Goal: Find specific fact: Find specific fact

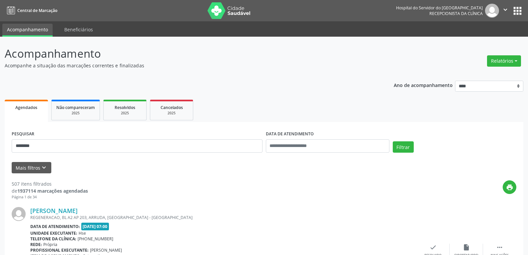
type input "********"
click at [393, 141] on button "Filtrar" at bounding box center [403, 146] width 21 height 11
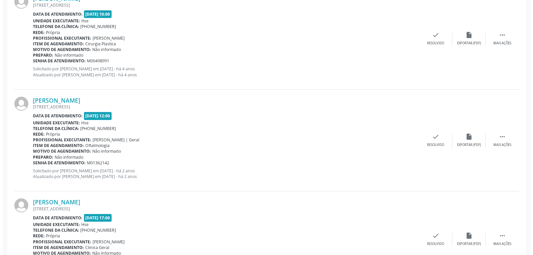
scroll to position [561, 0]
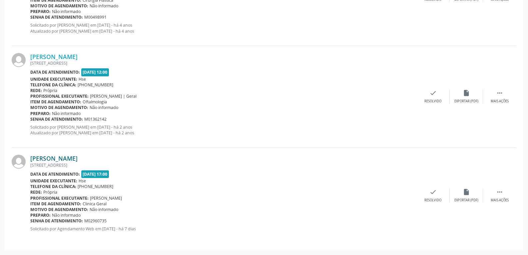
click at [67, 157] on link "[PERSON_NAME]" at bounding box center [53, 158] width 47 height 7
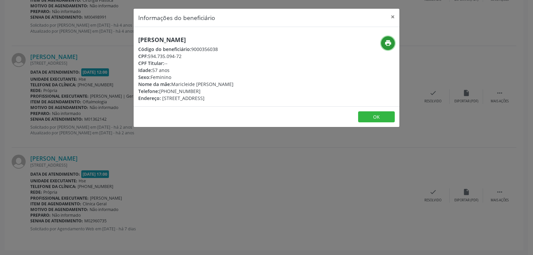
click at [392, 40] on icon "print" at bounding box center [388, 42] width 7 height 7
drag, startPoint x: 149, startPoint y: 53, endPoint x: 194, endPoint y: 56, distance: 45.7
click at [194, 56] on div "CPF: 594.735.094-72" at bounding box center [185, 56] width 95 height 7
copy div "594.735.094-72"
drag, startPoint x: 170, startPoint y: 91, endPoint x: 210, endPoint y: 90, distance: 40.7
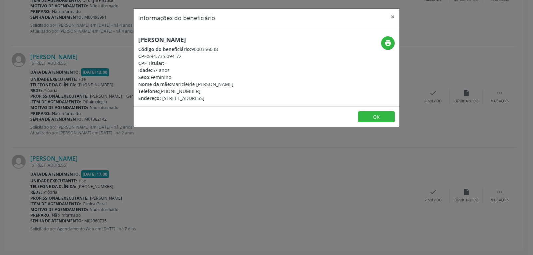
click at [210, 90] on div "Telefone: [PHONE_NUMBER]" at bounding box center [185, 91] width 95 height 7
copy div "98857-0778"
